Goal: Leave review/rating: Leave review/rating

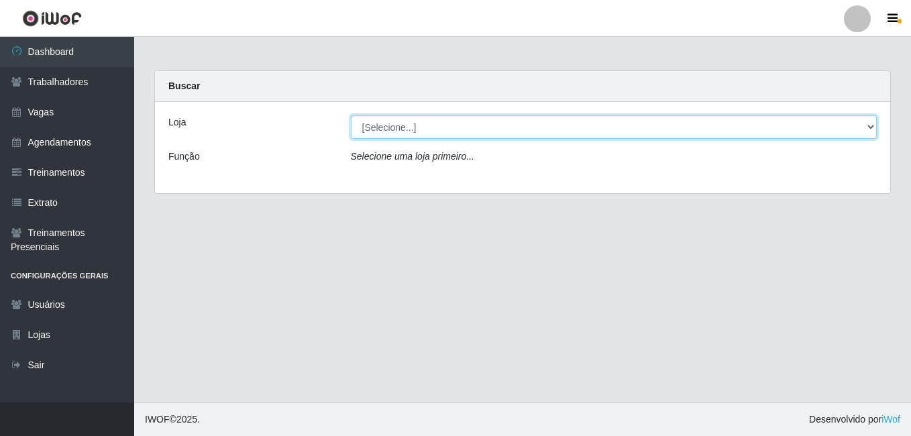
click at [639, 134] on select "[Selecione...] Extremoz Supermercados" at bounding box center [614, 126] width 527 height 23
select select "519"
click at [351, 115] on select "[Selecione...] Extremoz Supermercados" at bounding box center [614, 126] width 527 height 23
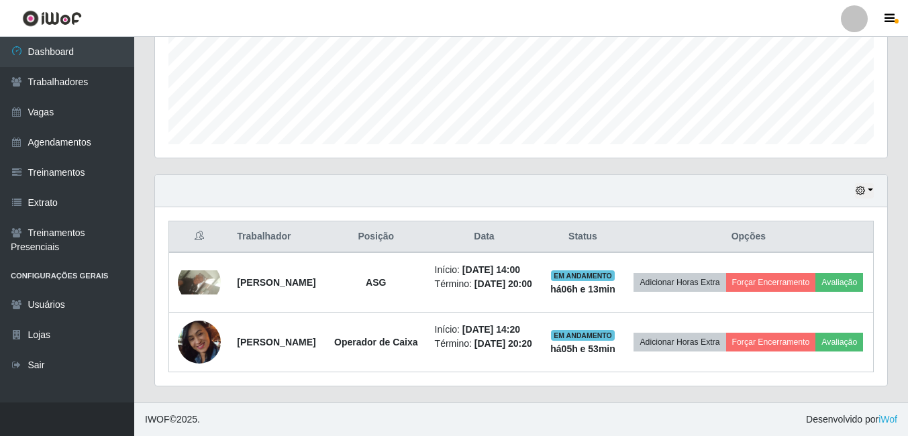
scroll to position [384, 0]
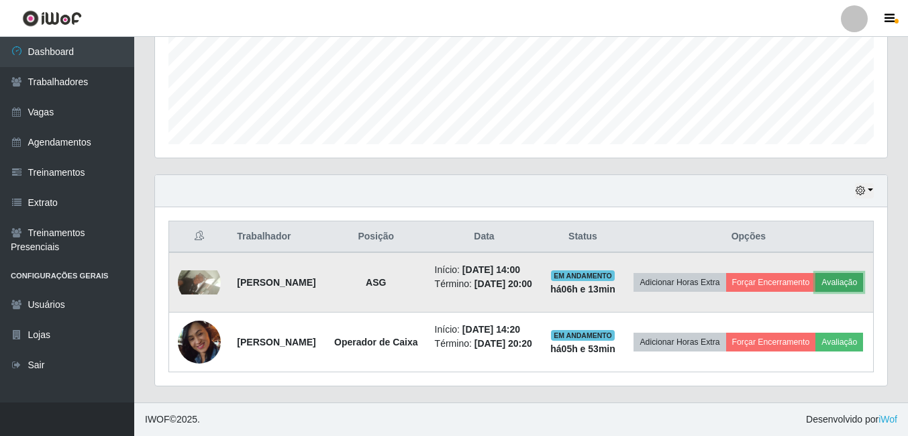
click at [815, 273] on button "Avaliação" at bounding box center [839, 282] width 48 height 19
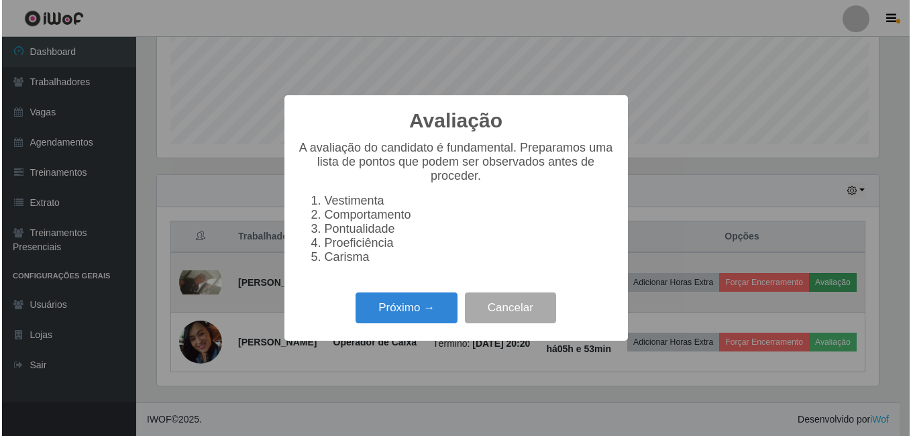
scroll to position [278, 725]
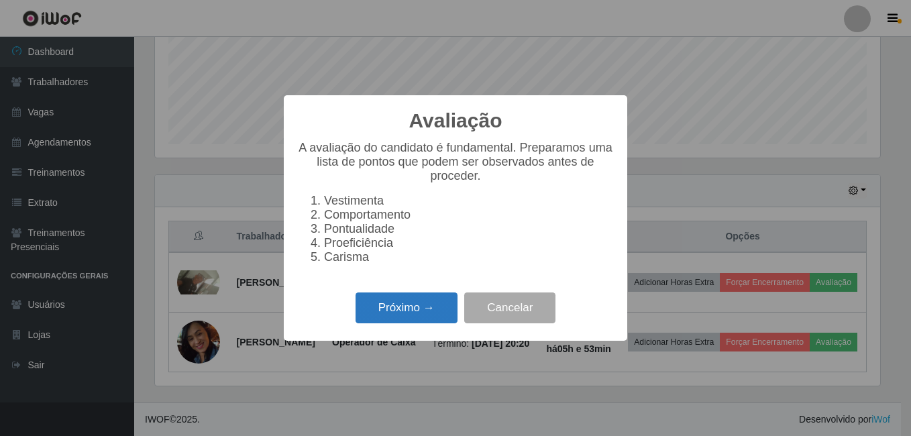
click at [390, 311] on button "Próximo →" at bounding box center [407, 308] width 102 height 32
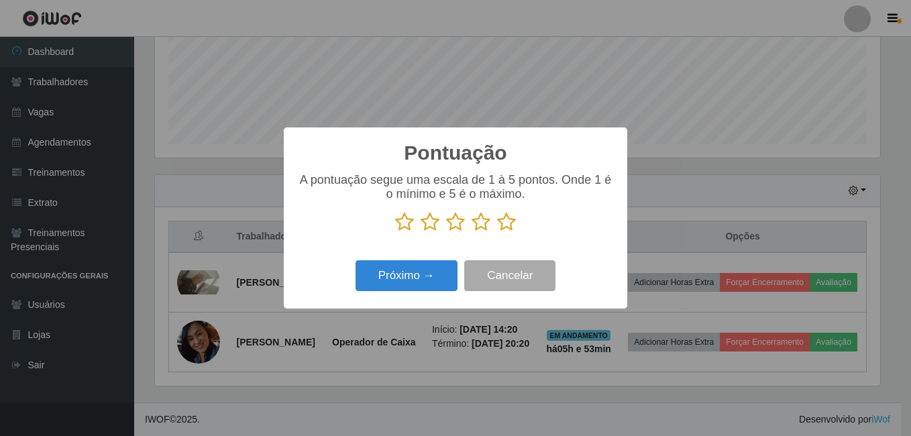
click at [504, 229] on icon at bounding box center [506, 222] width 19 height 20
click at [497, 232] on input "radio" at bounding box center [497, 232] width 0 height 0
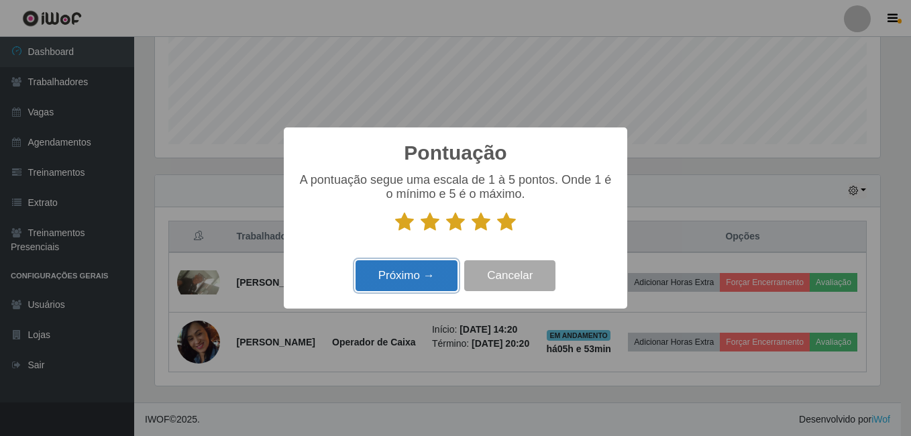
click at [418, 280] on button "Próximo →" at bounding box center [407, 276] width 102 height 32
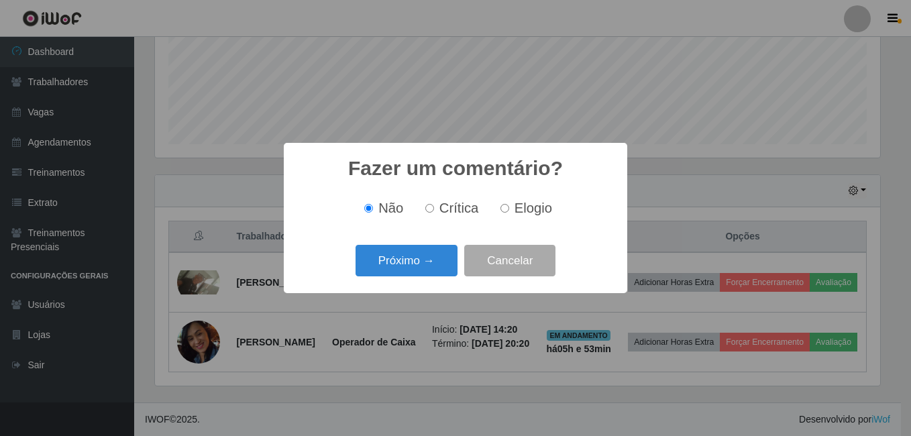
click at [502, 209] on input "Elogio" at bounding box center [504, 208] width 9 height 9
radio input "true"
click at [426, 260] on button "Próximo →" at bounding box center [407, 261] width 102 height 32
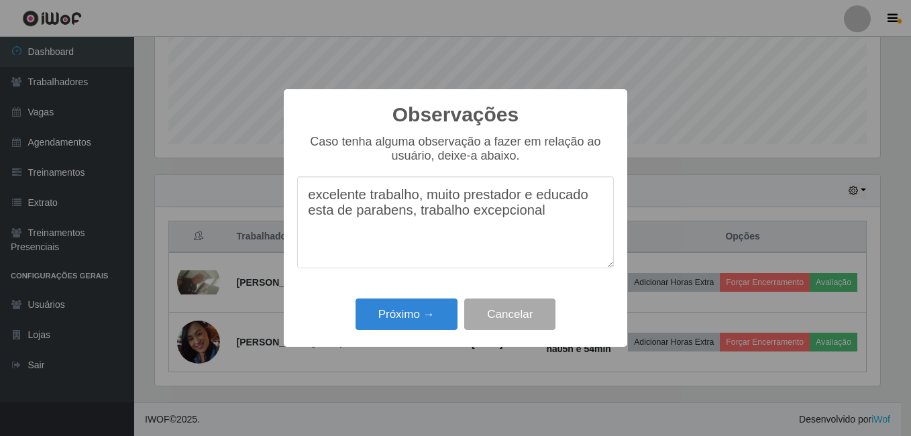
click at [400, 221] on textarea "excelente trabalho, muito prestador e educado esta de parabens, trabalho excepc…" at bounding box center [455, 222] width 317 height 92
click at [317, 199] on textarea "excelente trabalho, muito prestador e educado esta de parabéns, trabalho excepc…" at bounding box center [455, 222] width 317 height 92
click at [418, 202] on textarea "Excelente trabalho, muito prestador e educado esta de parabéns, trabalho excepc…" at bounding box center [455, 222] width 317 height 92
click at [562, 217] on textarea "Excelente trabalho, muito prestador e educado esta de parabéns, trabalho excepc…" at bounding box center [455, 222] width 317 height 92
type textarea "Excelente trabalho, muito prestador e educado esta de parabéns, trabalho excepc…"
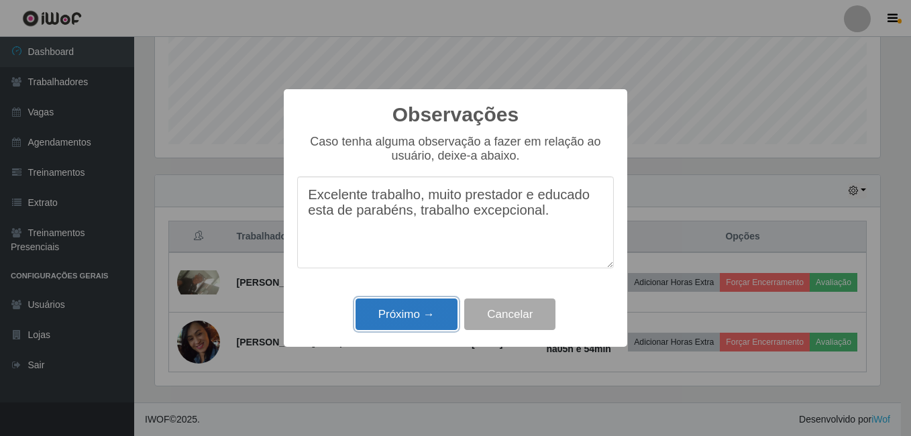
click at [423, 315] on button "Próximo →" at bounding box center [407, 315] width 102 height 32
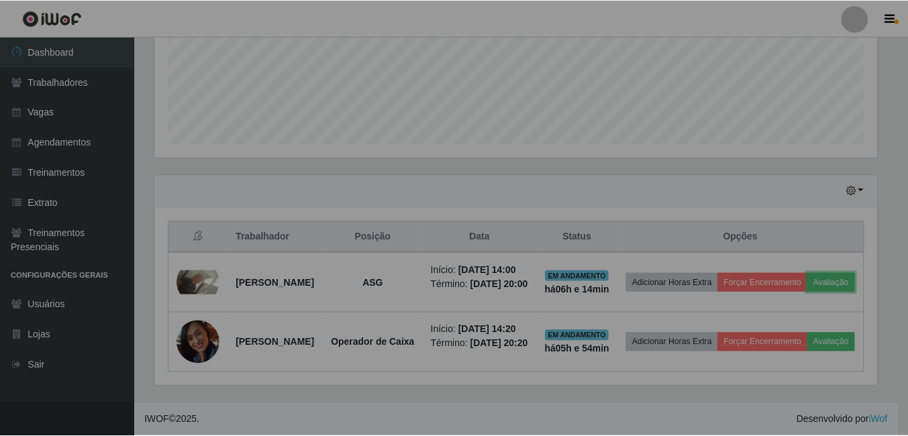
scroll to position [278, 732]
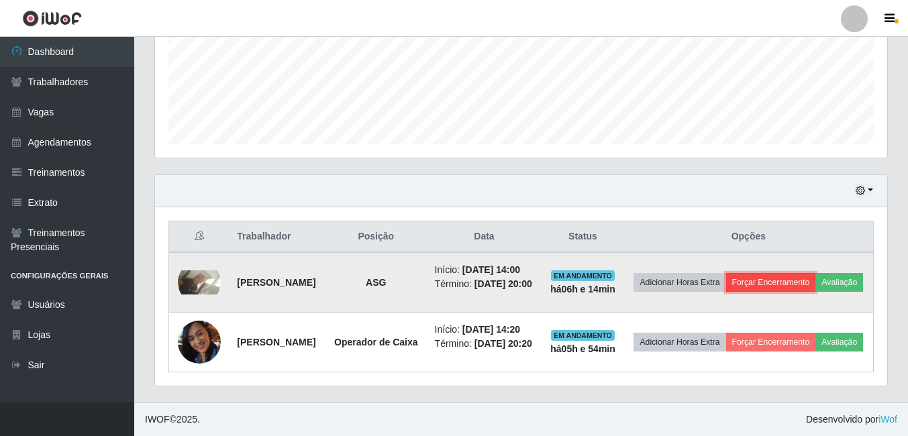
click at [816, 273] on button "Forçar Encerramento" at bounding box center [771, 282] width 90 height 19
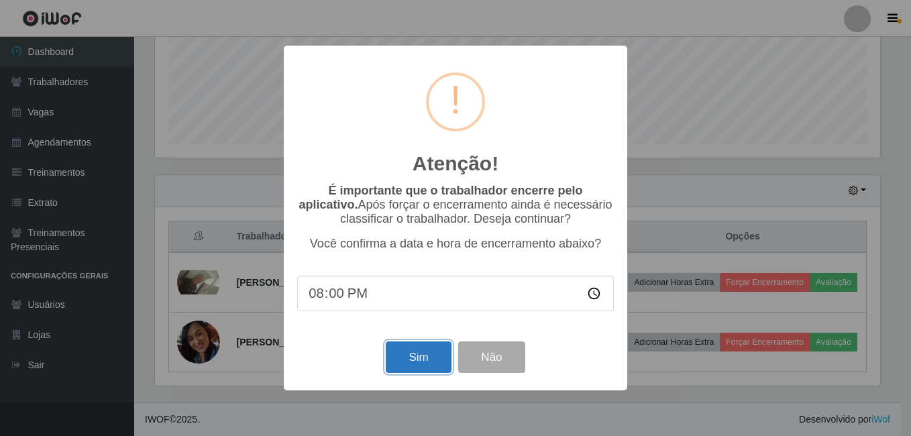
click at [416, 363] on button "Sim" at bounding box center [418, 357] width 65 height 32
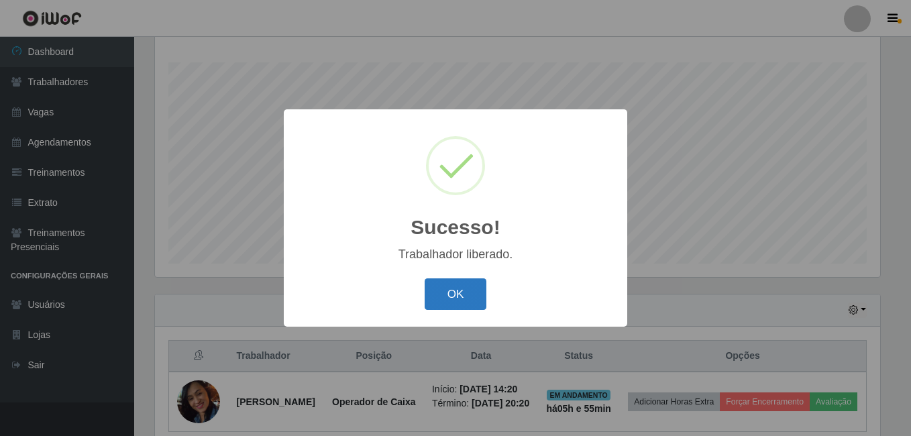
click at [459, 299] on button "OK" at bounding box center [456, 294] width 62 height 32
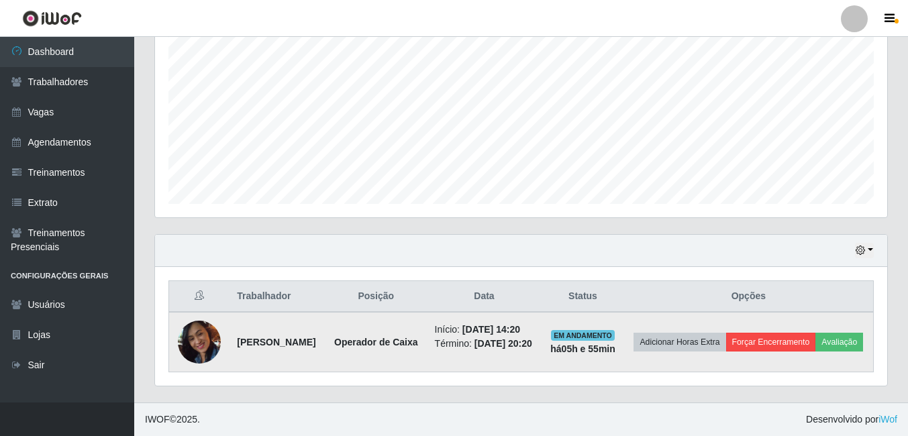
scroll to position [286, 0]
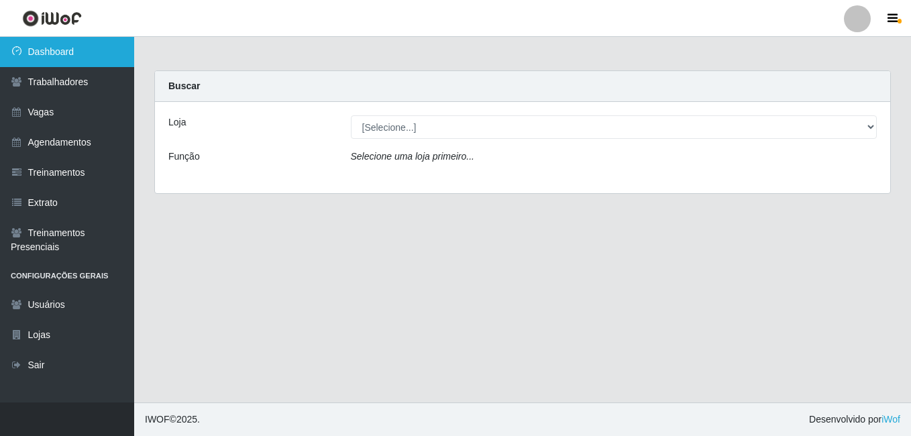
click at [46, 49] on link "Dashboard" at bounding box center [67, 52] width 134 height 30
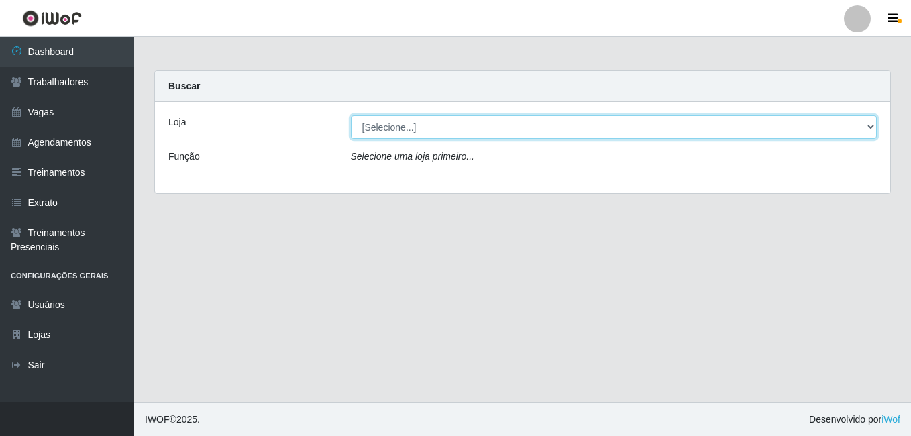
click at [872, 130] on select "[Selecione...] Extremoz Supermercados" at bounding box center [614, 126] width 527 height 23
select select "519"
click at [351, 115] on select "[Selecione...] Extremoz Supermercados" at bounding box center [614, 126] width 527 height 23
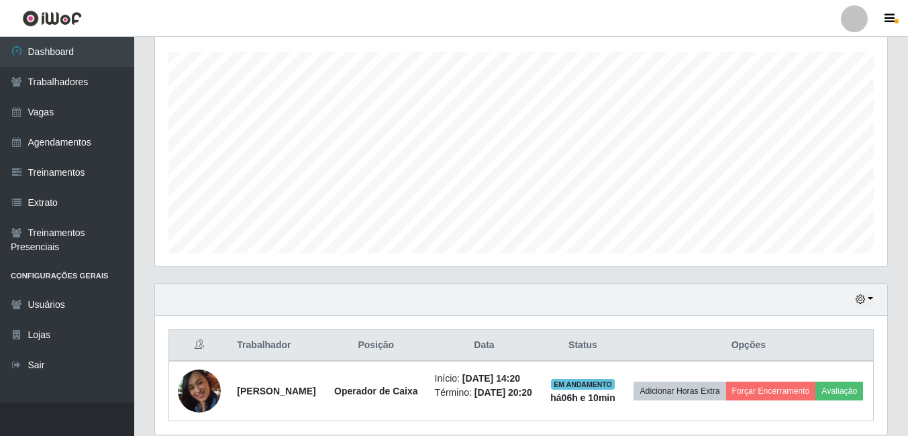
scroll to position [286, 0]
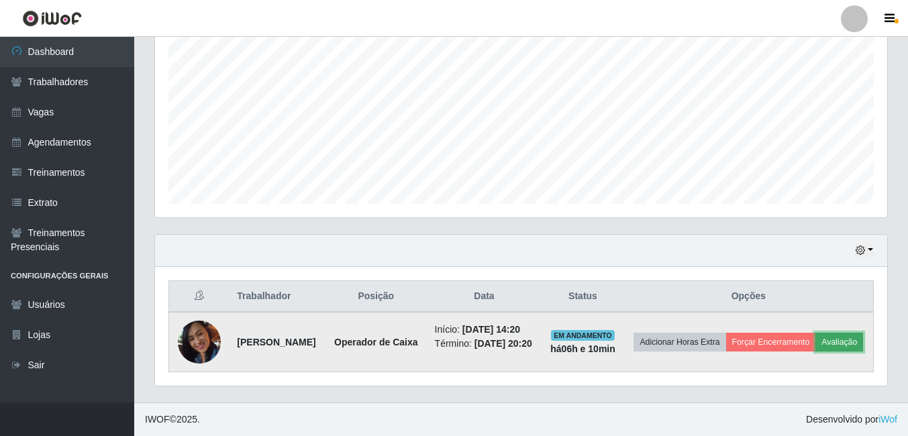
click at [815, 351] on button "Avaliação" at bounding box center [839, 342] width 48 height 19
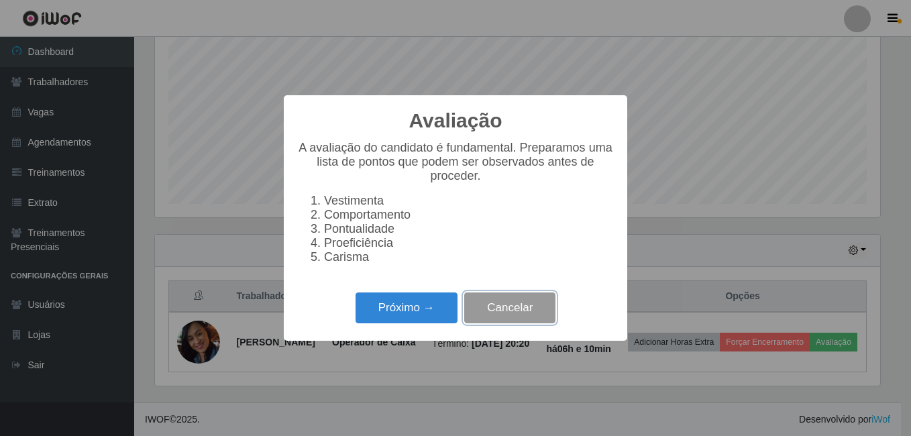
click at [526, 318] on button "Cancelar" at bounding box center [509, 308] width 91 height 32
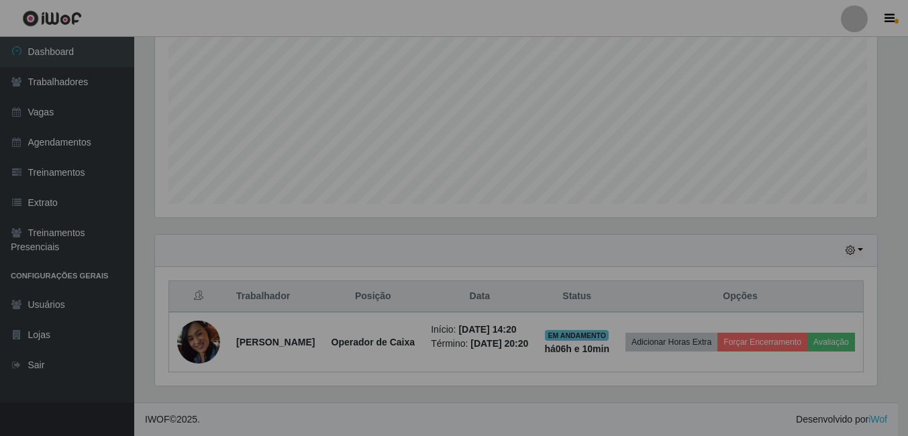
scroll to position [278, 732]
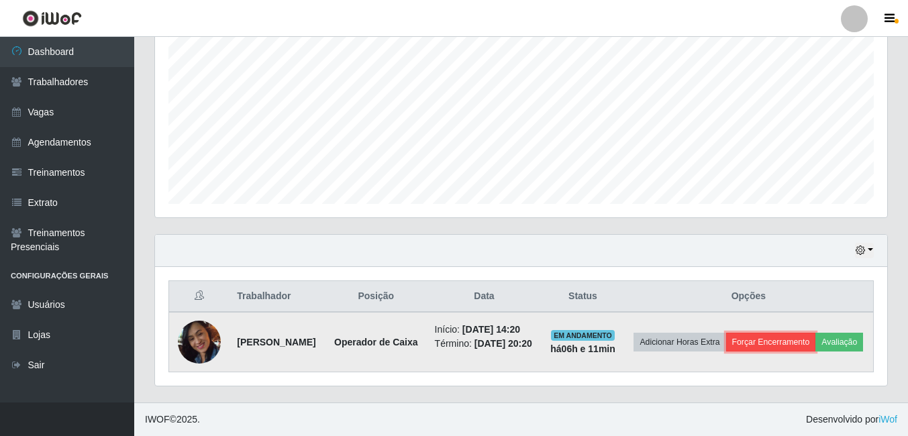
click at [816, 333] on button "Forçar Encerramento" at bounding box center [771, 342] width 90 height 19
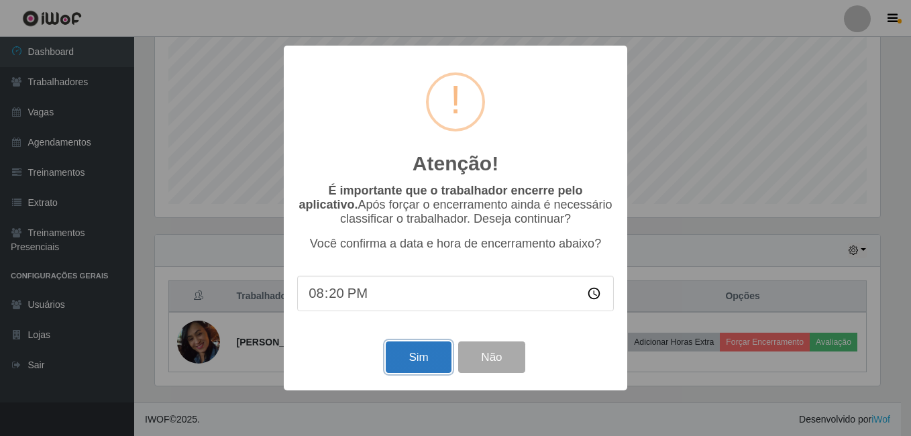
click at [404, 360] on button "Sim" at bounding box center [418, 357] width 65 height 32
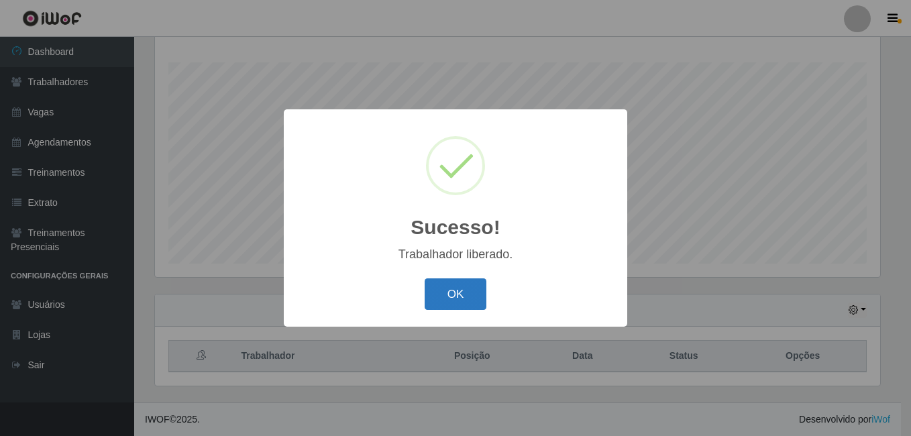
click at [462, 297] on button "OK" at bounding box center [456, 294] width 62 height 32
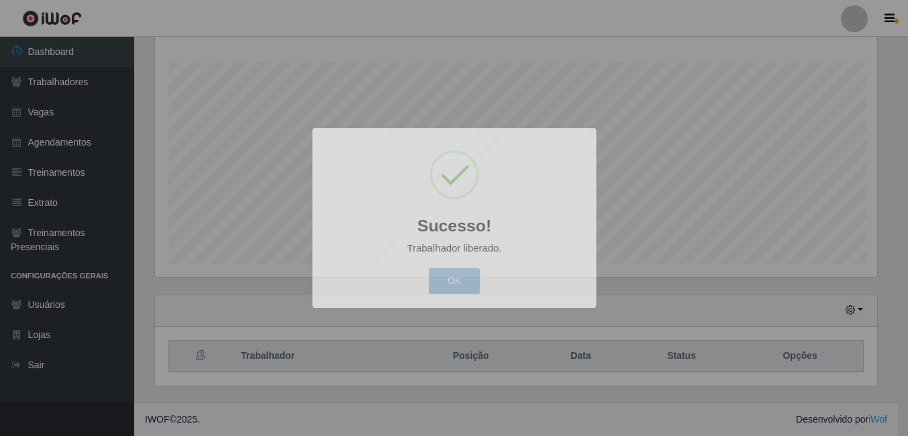
scroll to position [278, 732]
